Goal: Task Accomplishment & Management: Use online tool/utility

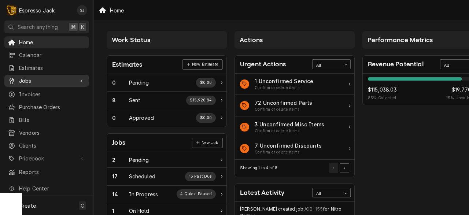
click at [34, 81] on span "Jobs" at bounding box center [46, 81] width 55 height 8
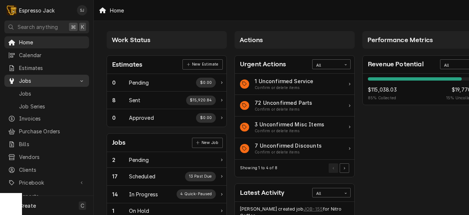
click at [34, 81] on span "Jobs" at bounding box center [46, 81] width 55 height 8
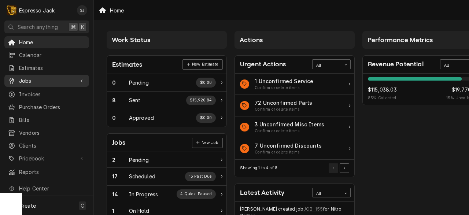
click at [29, 81] on span "Jobs" at bounding box center [46, 81] width 55 height 8
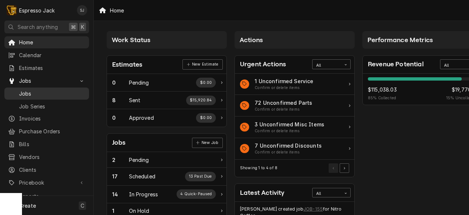
click at [28, 92] on span "Jobs" at bounding box center [52, 94] width 66 height 8
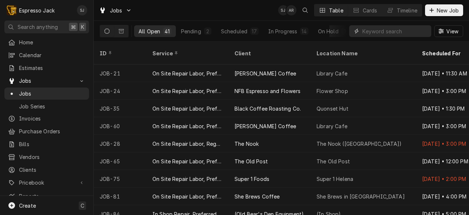
click at [374, 34] on input "Dynamic Content Wrapper" at bounding box center [394, 31] width 65 height 12
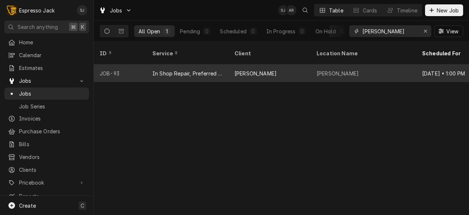
type input "[PERSON_NAME]"
click at [228, 66] on div "In Shop Repair, Preferred Rate" at bounding box center [188, 73] width 82 height 18
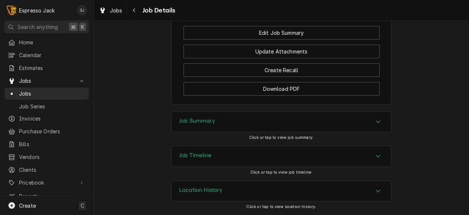
scroll to position [576, 0]
click at [241, 123] on div "Job Summary" at bounding box center [281, 122] width 219 height 21
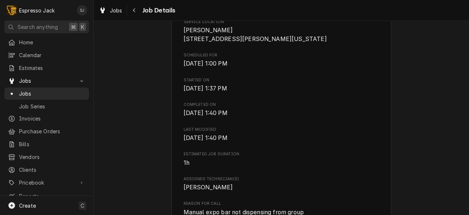
scroll to position [0, 0]
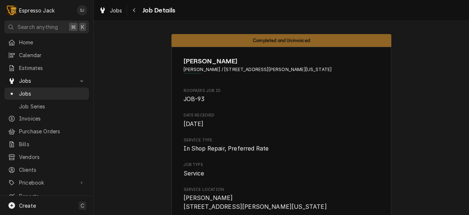
click at [34, 93] on span "Jobs" at bounding box center [52, 94] width 66 height 8
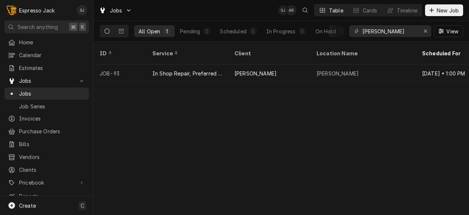
click at [289, 130] on div "ID Service Client Location Name Scheduled For Job Type Status State Labels Prio…" at bounding box center [281, 128] width 375 height 173
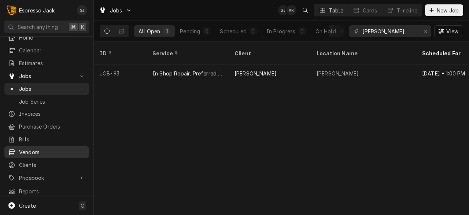
scroll to position [7, 0]
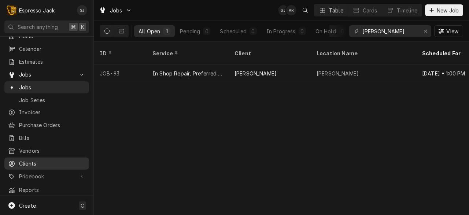
click at [33, 160] on span "Clients" at bounding box center [52, 164] width 66 height 8
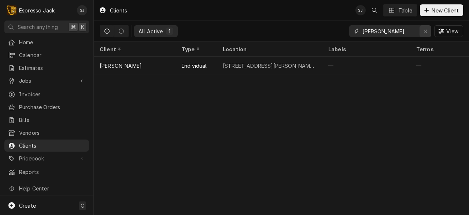
click at [425, 35] on button "Erase input" at bounding box center [425, 31] width 12 height 12
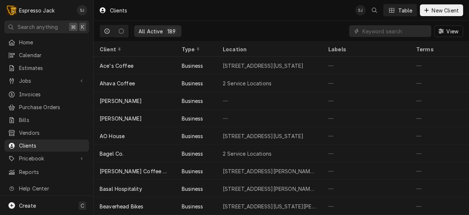
click at [168, 32] on div "189" at bounding box center [171, 31] width 8 height 8
click at [31, 79] on span "Jobs" at bounding box center [46, 81] width 55 height 8
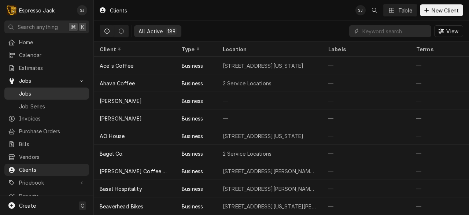
click at [23, 93] on span "Jobs" at bounding box center [52, 94] width 66 height 8
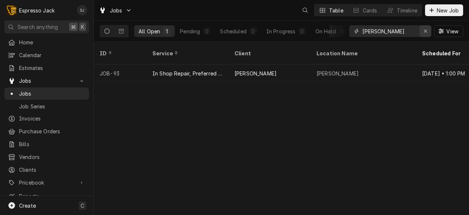
click at [425, 31] on icon "Erase input" at bounding box center [425, 31] width 3 height 3
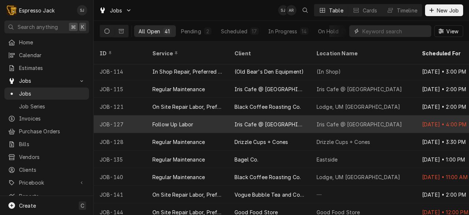
scroll to position [318, 0]
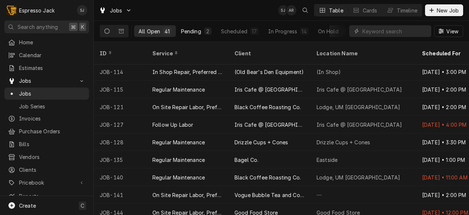
click at [183, 31] on div "Pending" at bounding box center [191, 31] width 20 height 8
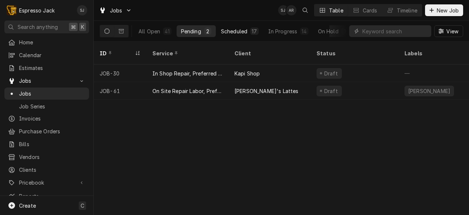
click at [229, 34] on div "Scheduled" at bounding box center [234, 31] width 26 height 8
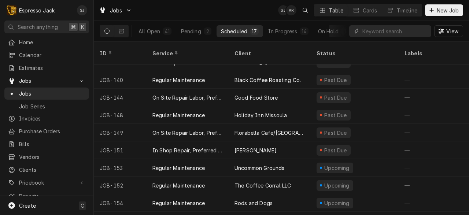
scroll to position [131, 0]
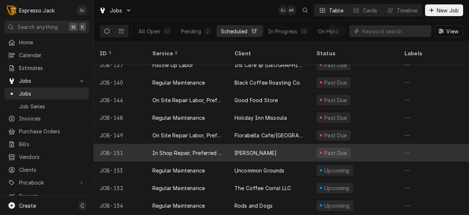
click at [230, 145] on div "Greg Linde" at bounding box center [270, 153] width 82 height 18
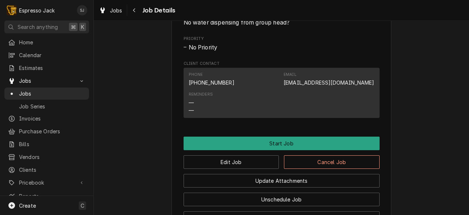
scroll to position [336, 0]
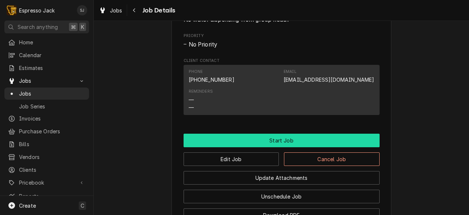
click at [217, 147] on button "Start Job" at bounding box center [282, 141] width 196 height 14
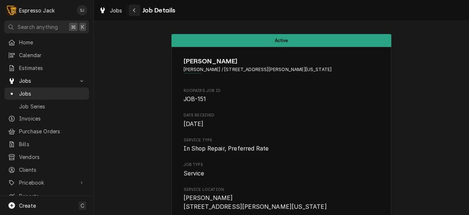
click at [136, 12] on div "Navigate back" at bounding box center [134, 10] width 7 height 7
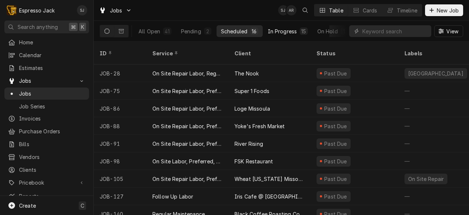
click at [280, 28] on div "In Progress" at bounding box center [282, 31] width 29 height 8
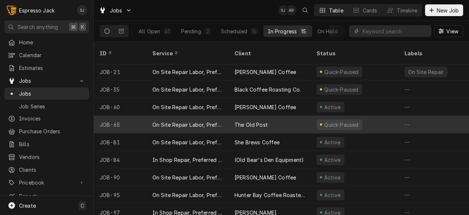
scroll to position [2, 0]
